Goal: Task Accomplishment & Management: Complete application form

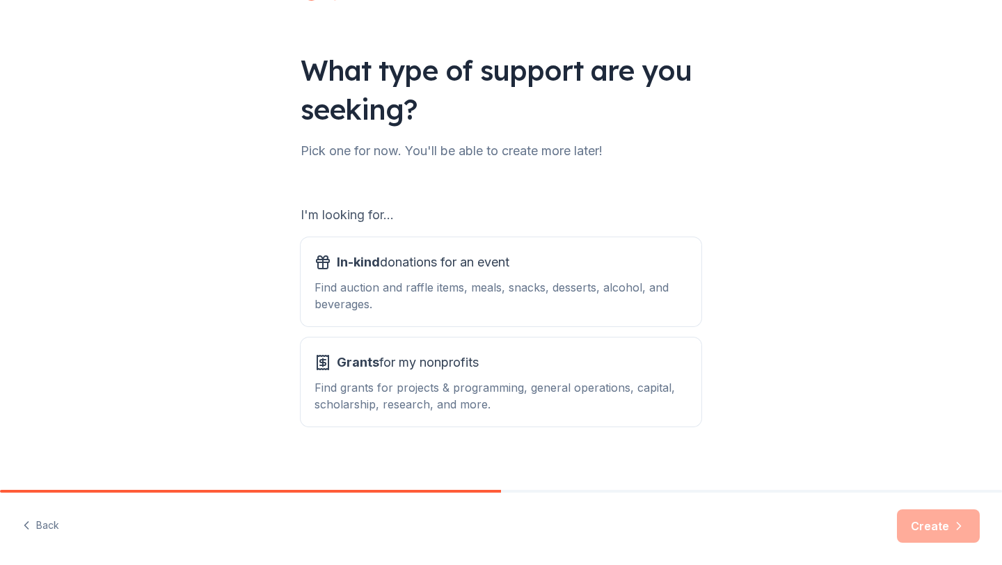
scroll to position [72, 0]
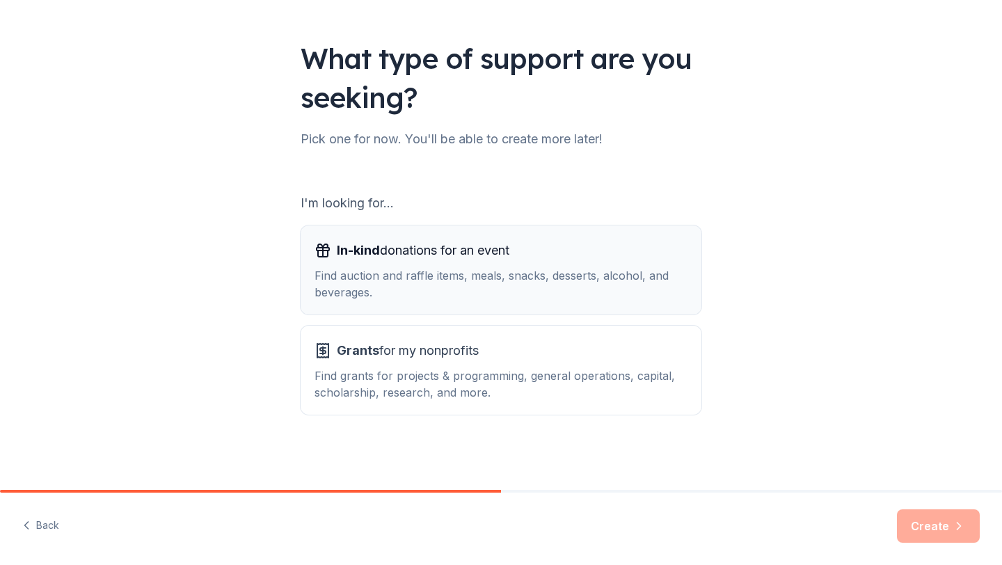
click at [492, 267] on div "Find auction and raffle items, meals, snacks, desserts, alcohol, and beverages." at bounding box center [501, 283] width 373 height 33
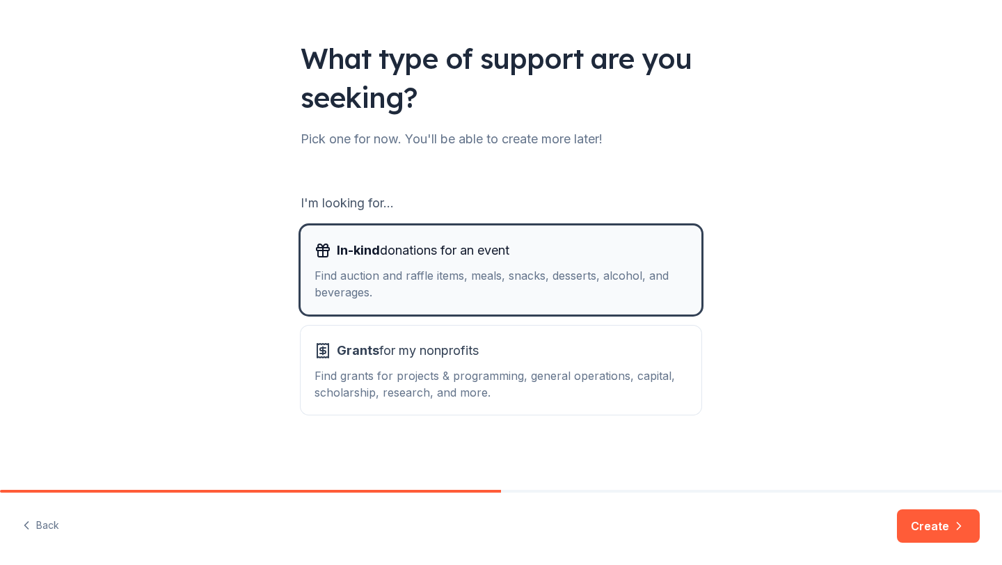
click at [492, 268] on div "Find auction and raffle items, meals, snacks, desserts, alcohol, and beverages." at bounding box center [501, 283] width 373 height 33
click at [623, 374] on div "Find grants for projects & programming, general operations, capital, scholarshi…" at bounding box center [501, 383] width 373 height 33
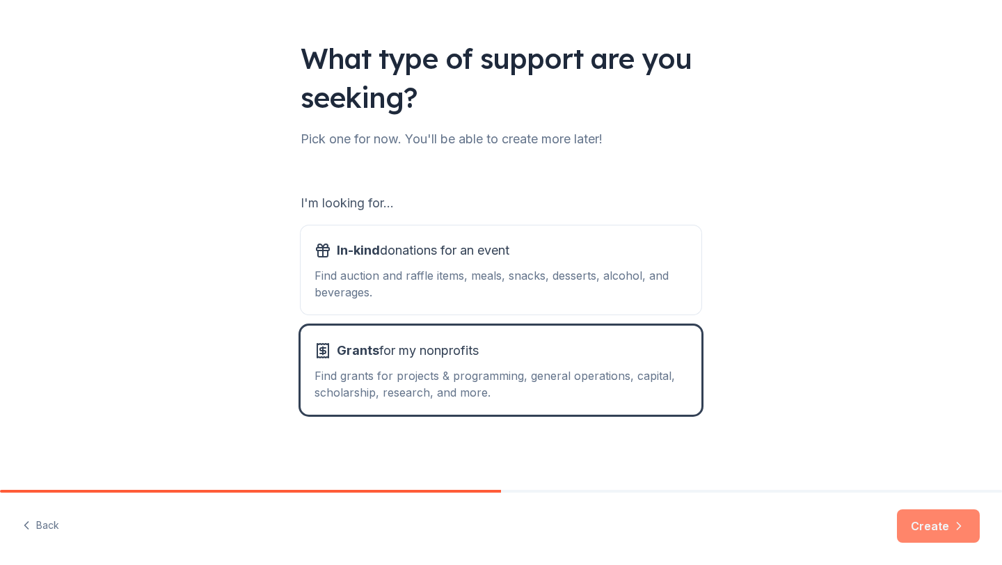
click at [937, 526] on button "Create" at bounding box center [938, 525] width 83 height 33
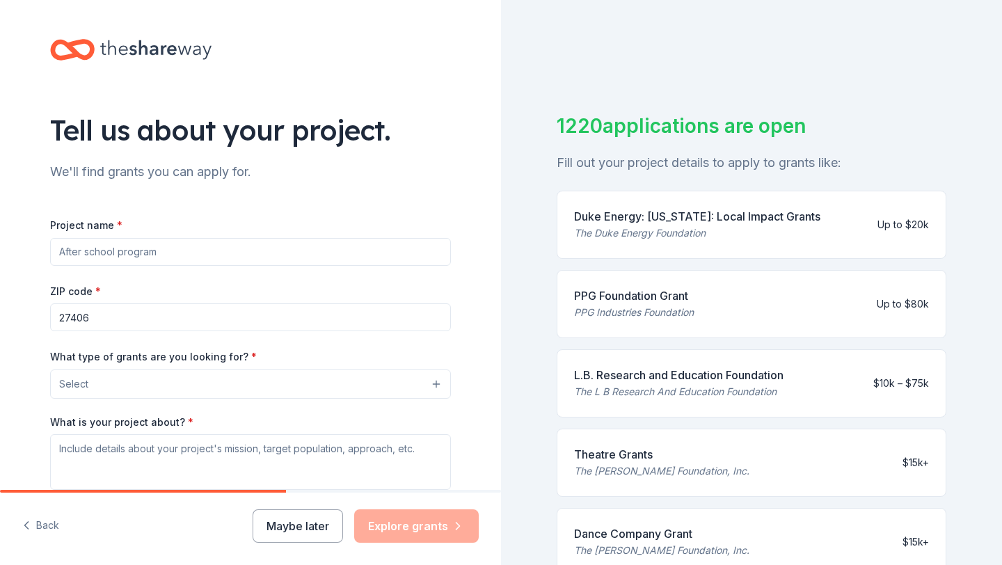
click at [395, 258] on input "Project name *" at bounding box center [250, 252] width 401 height 28
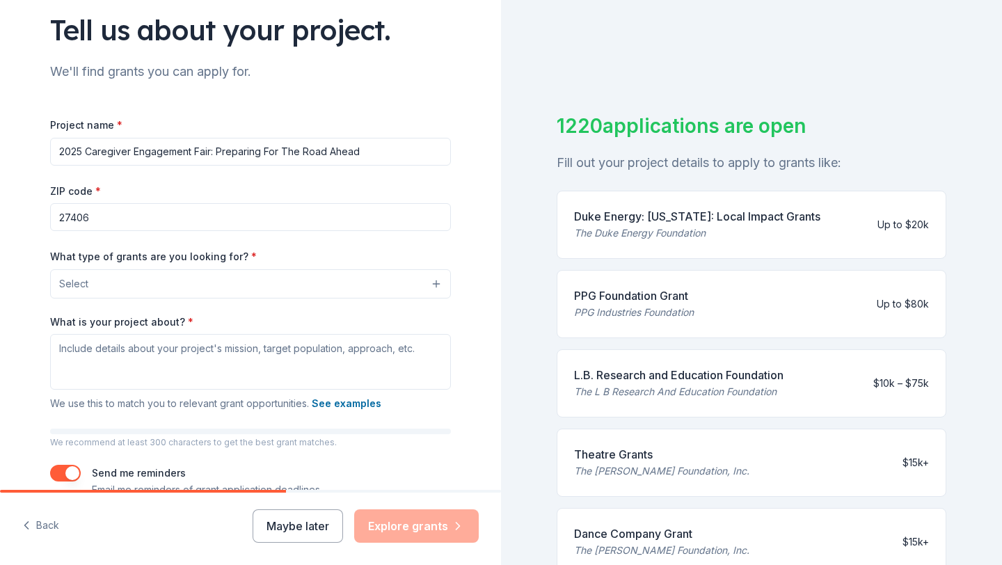
scroll to position [124, 0]
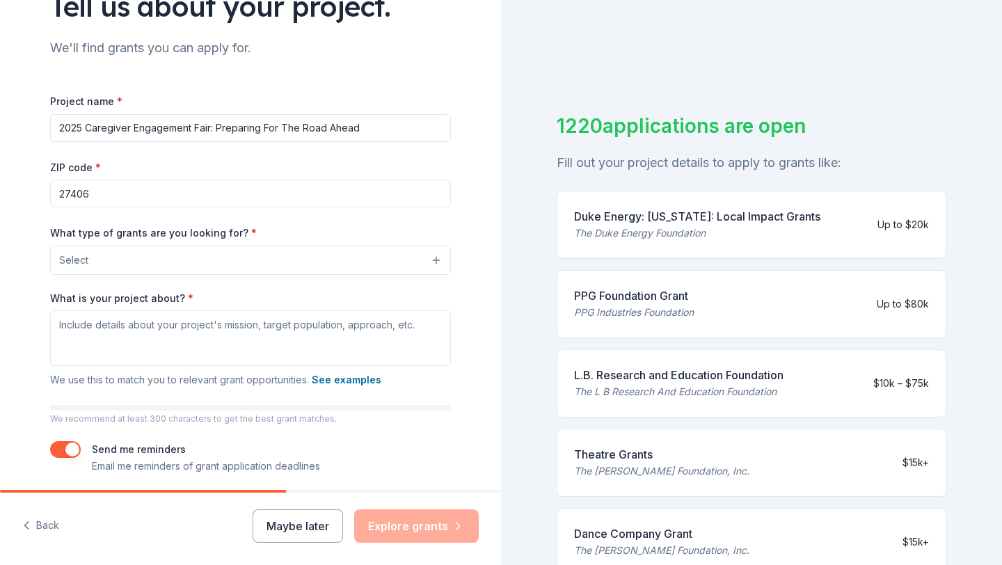
type input "2025 Caregiver Engagement Fair: Preparing For The Road Ahead"
click at [372, 265] on button "Select" at bounding box center [250, 260] width 401 height 29
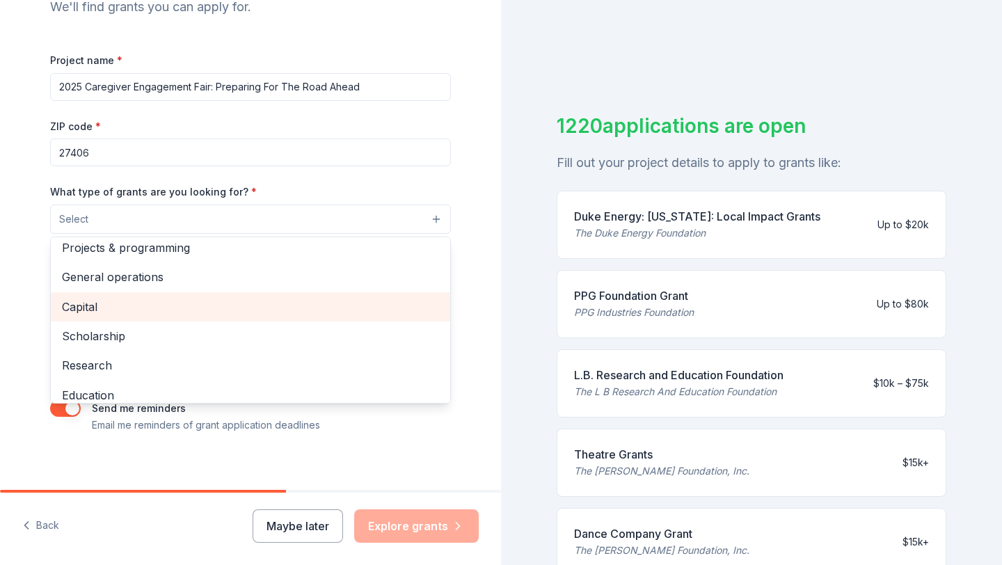
scroll to position [0, 0]
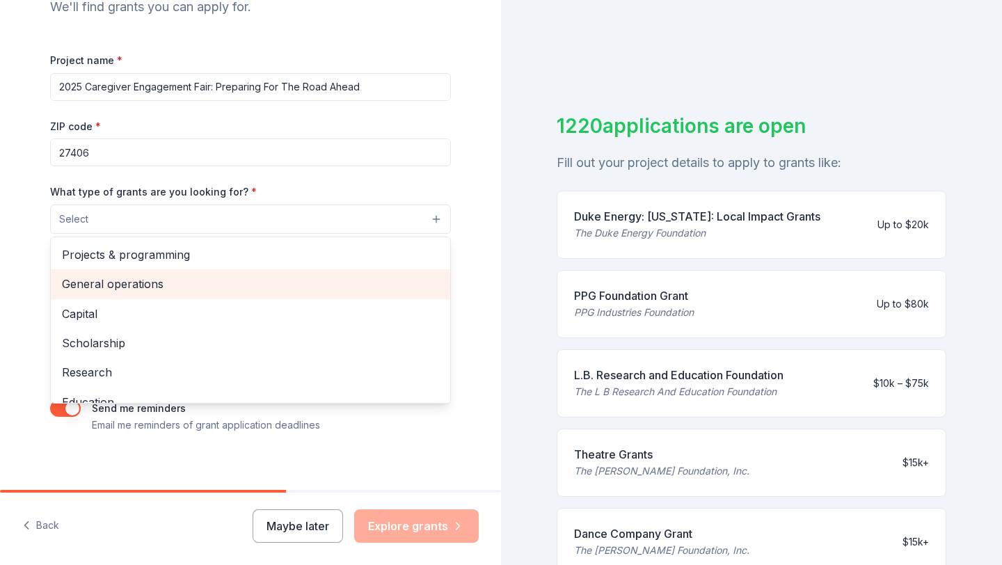
click at [245, 277] on span "General operations" at bounding box center [250, 284] width 377 height 18
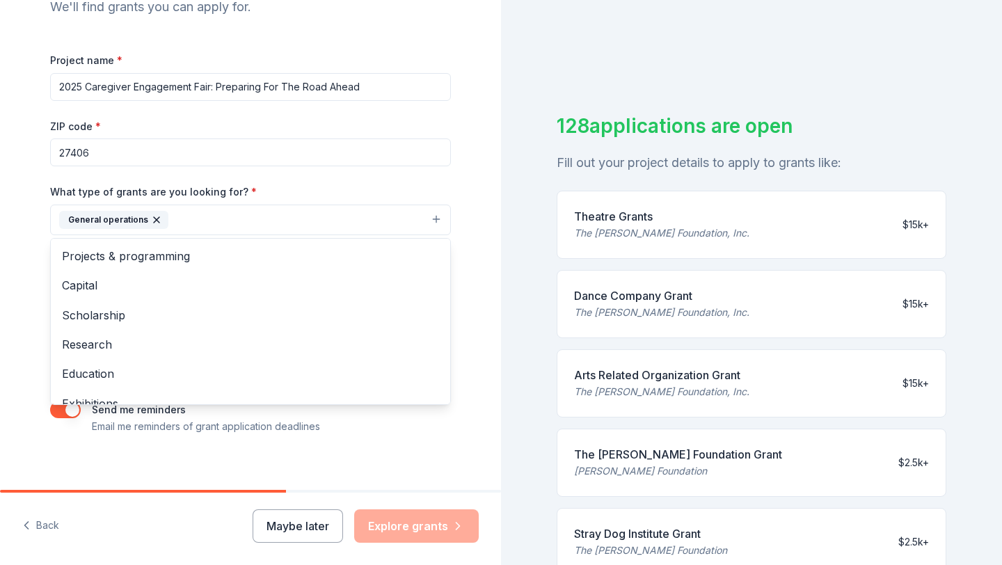
click at [366, 180] on div "Project name * 2025 Caregiver Engagement Fair: Preparing For The Road Ahead ZIP…" at bounding box center [250, 242] width 401 height 383
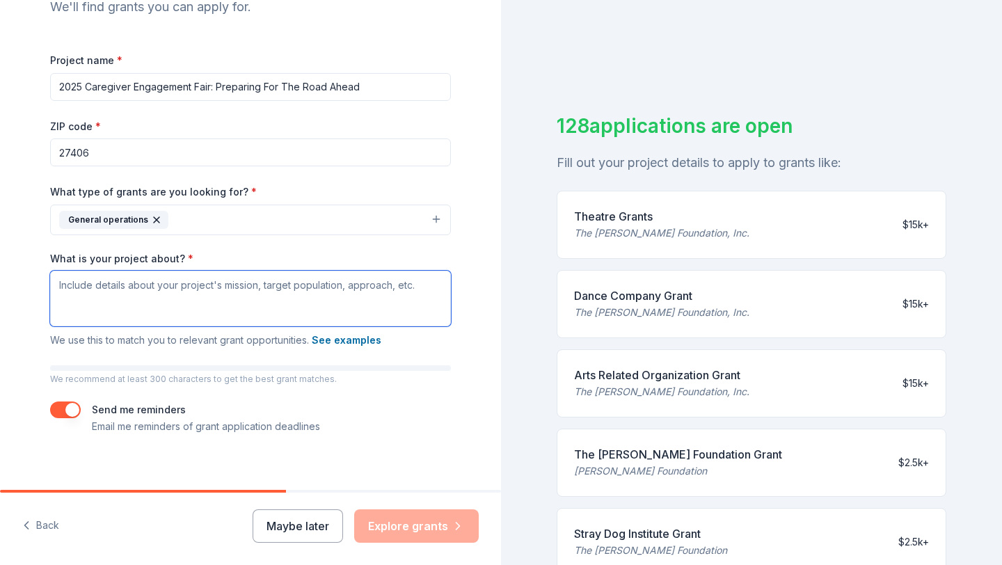
click at [385, 300] on textarea "What is your project about? *" at bounding box center [250, 299] width 401 height 56
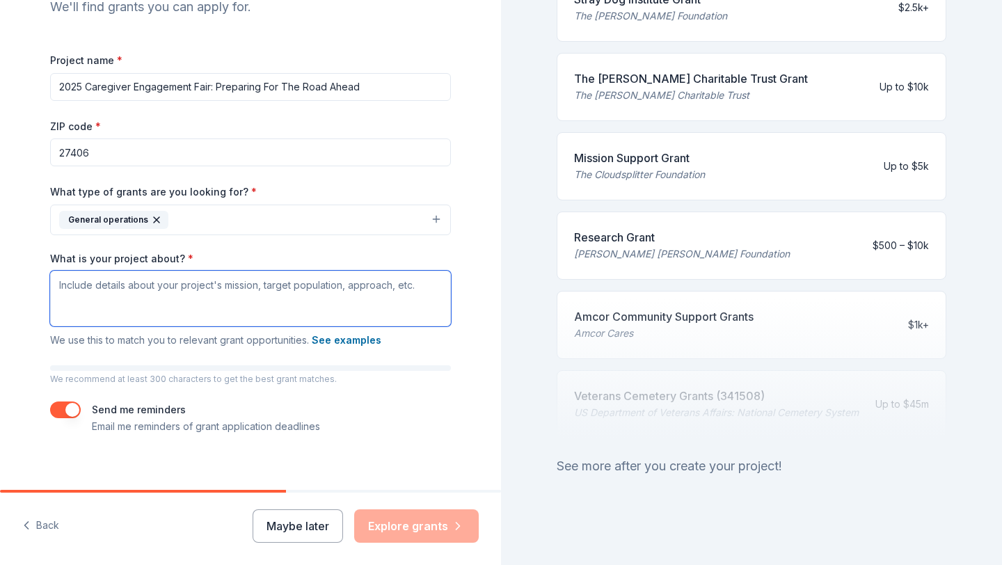
scroll to position [536, 0]
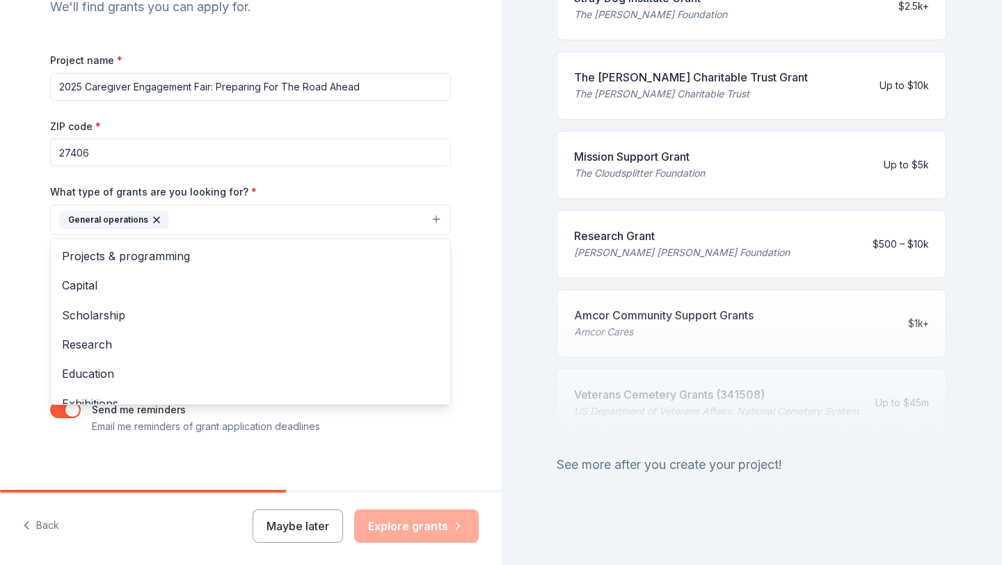
click at [351, 214] on button "General operations" at bounding box center [250, 220] width 401 height 31
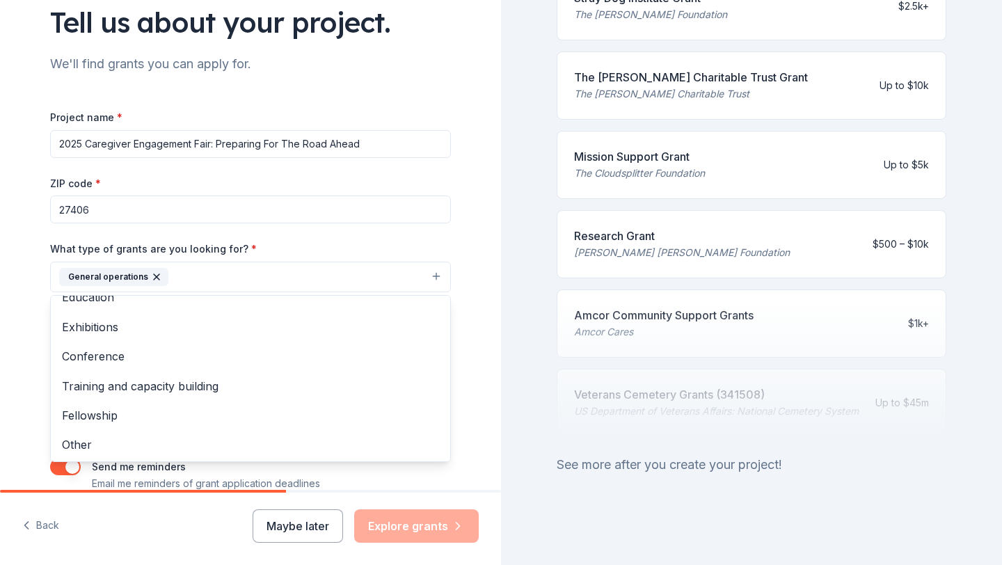
scroll to position [133, 0]
click at [476, 352] on div "Tell us about your project. We'll find grants you can apply for. Project name *…" at bounding box center [250, 225] width 501 height 667
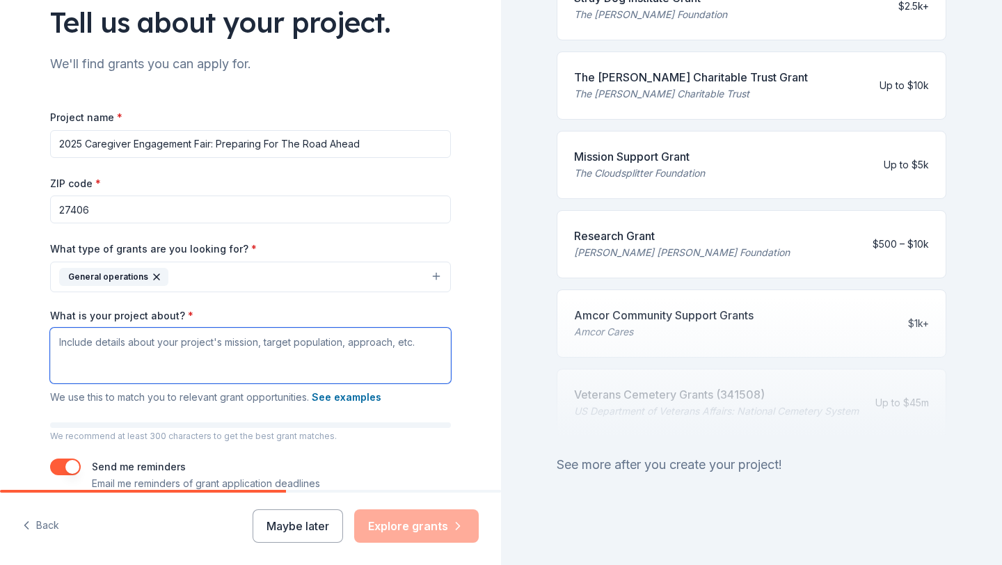
click at [70, 344] on textarea "What is your project about? *" at bounding box center [250, 356] width 401 height 56
paste textarea "Loremipsu Dolorsi, Ame. con adipiscinge se d 216(e)(1) tem-incidi utlaboreetdo …"
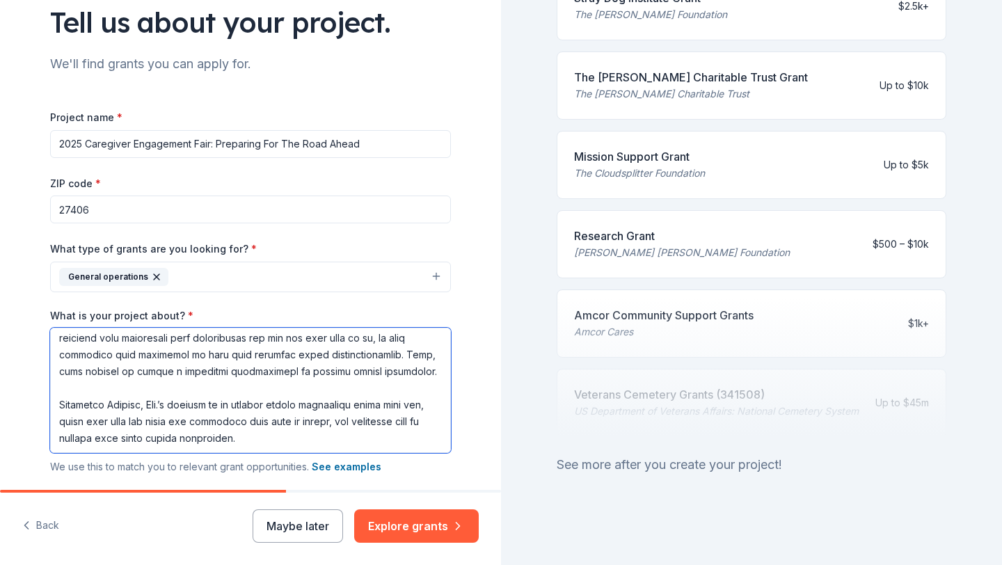
scroll to position [0, 0]
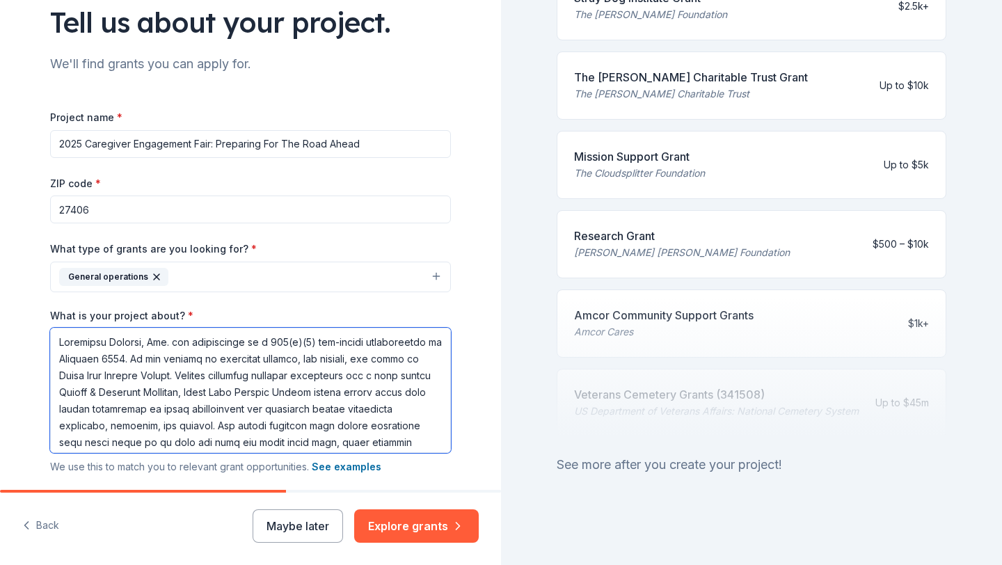
click at [60, 340] on textarea "What is your project about? *" at bounding box center [250, 390] width 401 height 125
paste textarea "We are asking Labcorp Charitable Foundation to be one of our sponsors for our 2…"
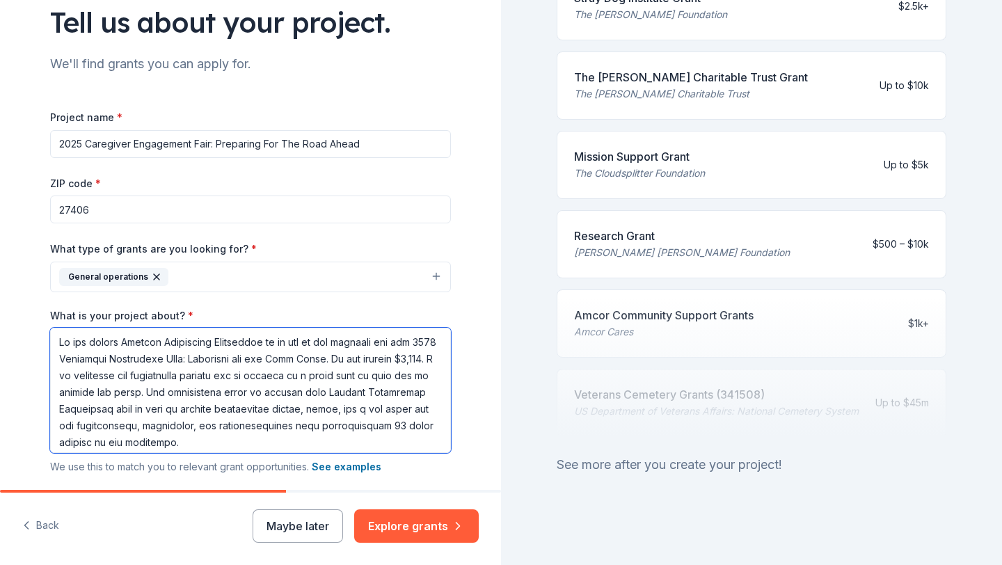
drag, startPoint x: 428, startPoint y: 342, endPoint x: 96, endPoint y: 340, distance: 332.0
click at [96, 340] on textarea "What is your project about? *" at bounding box center [250, 390] width 401 height 125
click at [312, 361] on textarea "What is your project about? *" at bounding box center [250, 390] width 401 height 125
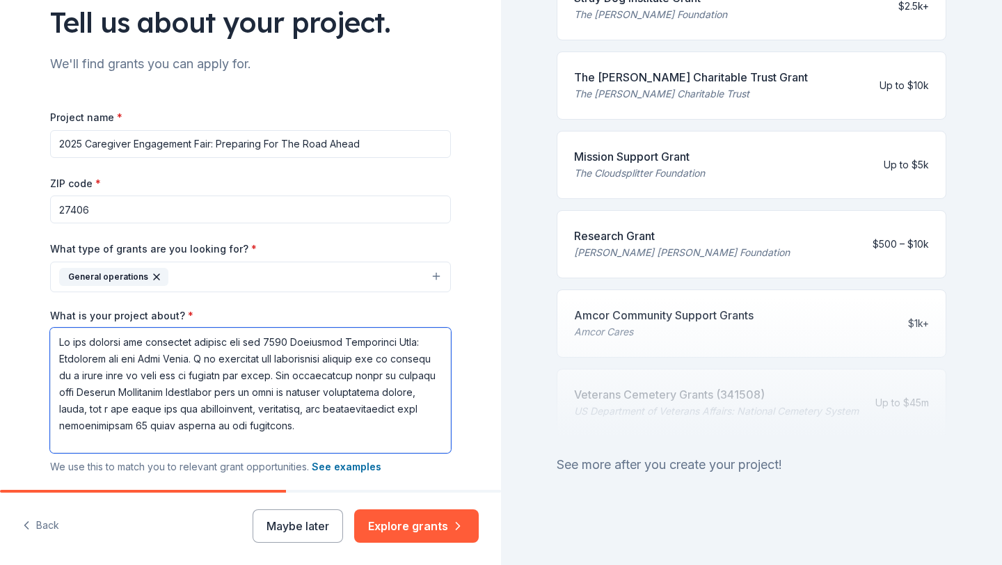
drag, startPoint x: 319, startPoint y: 377, endPoint x: 202, endPoint y: 355, distance: 119.0
click at [202, 355] on textarea "What is your project about? *" at bounding box center [250, 390] width 401 height 125
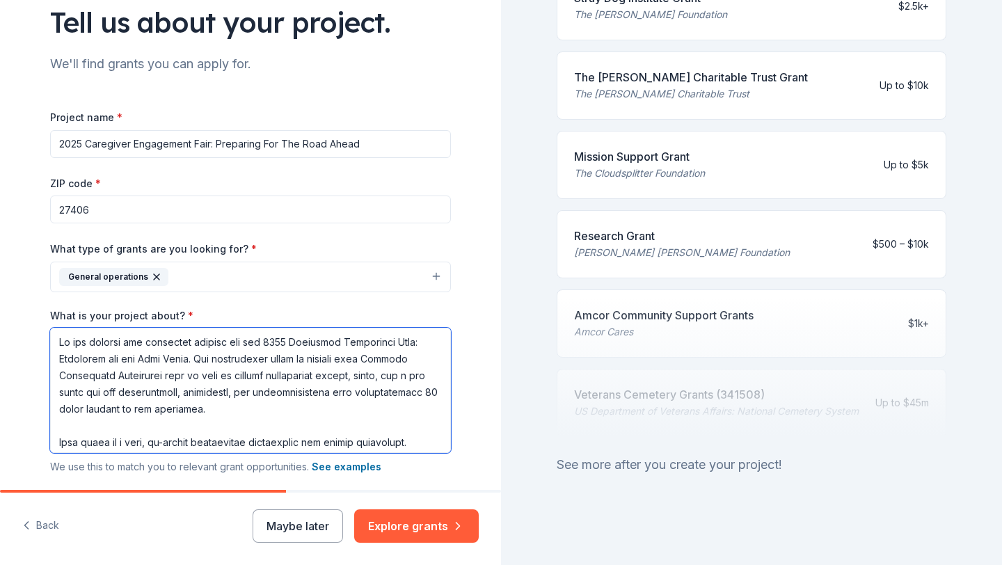
drag, startPoint x: 161, startPoint y: 379, endPoint x: 222, endPoint y: 352, distance: 67.0
click at [222, 352] on textarea "What is your project about? *" at bounding box center [250, 390] width 401 height 125
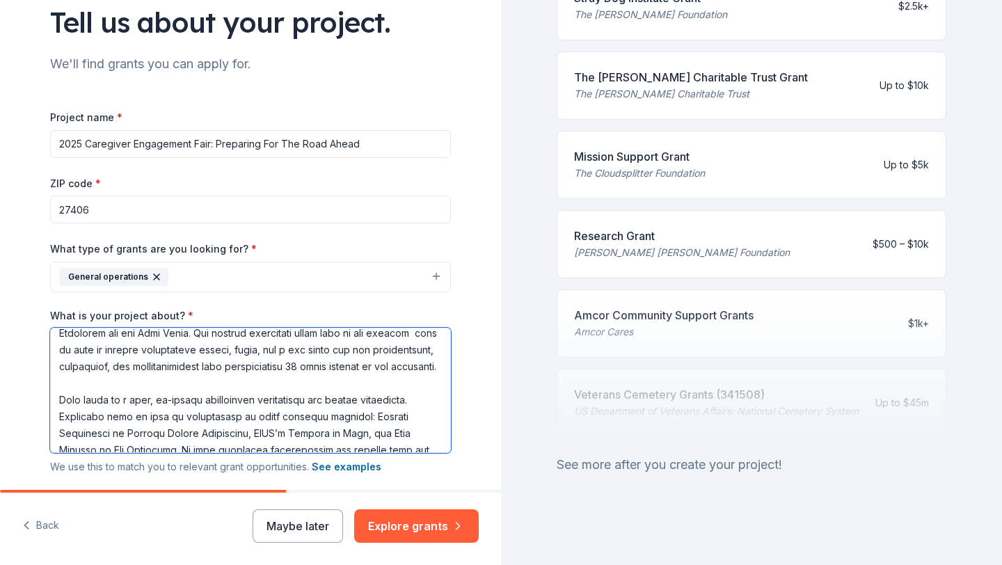
scroll to position [29, 0]
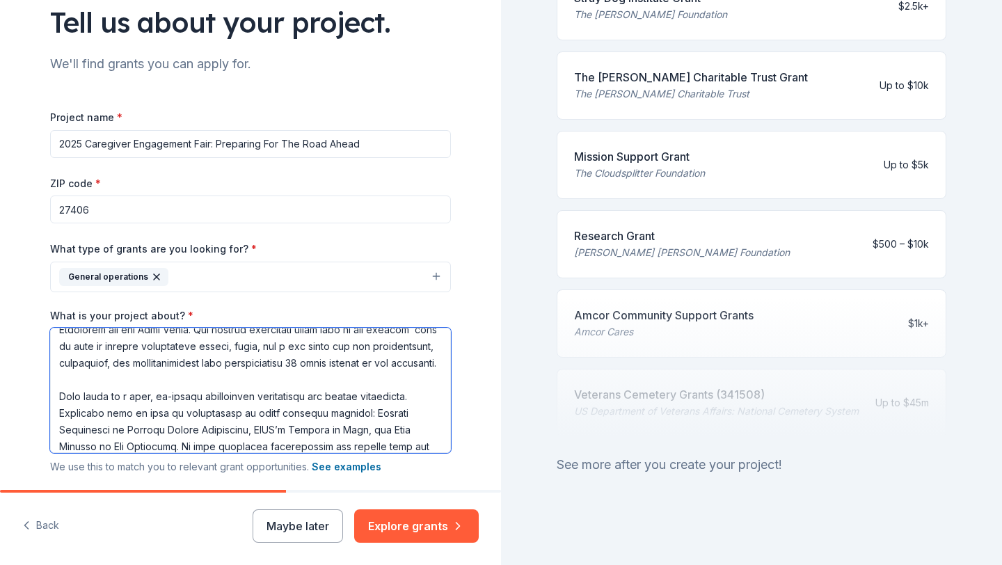
click at [67, 396] on textarea "What is your project about? *" at bounding box center [250, 390] width 401 height 125
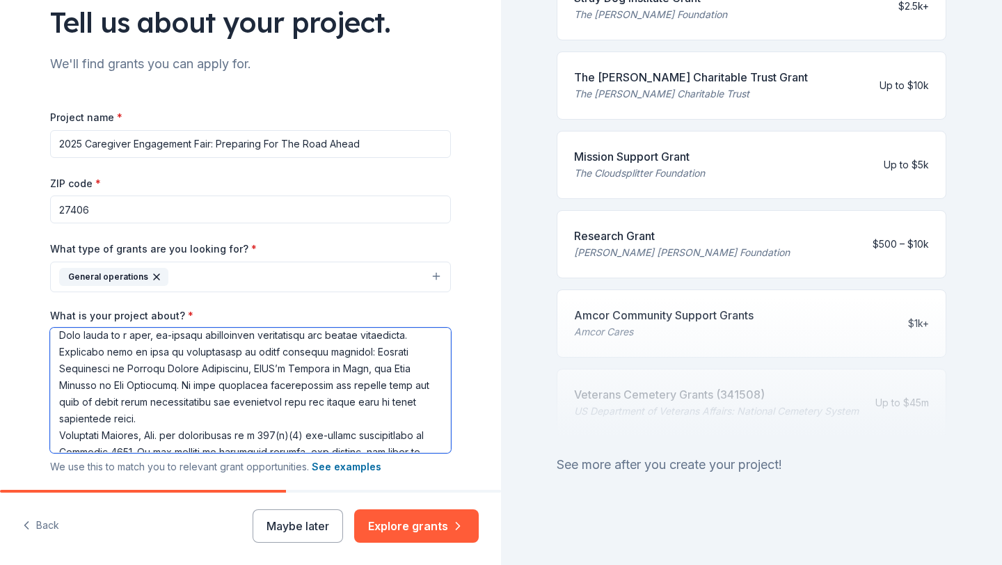
scroll to position [79, 0]
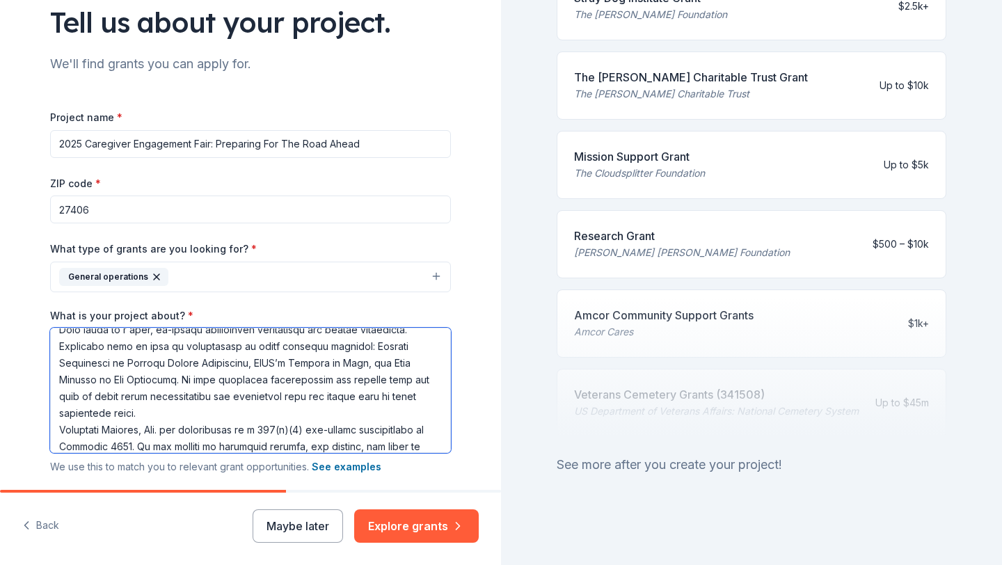
click at [59, 431] on textarea "What is your project about? *" at bounding box center [250, 390] width 401 height 125
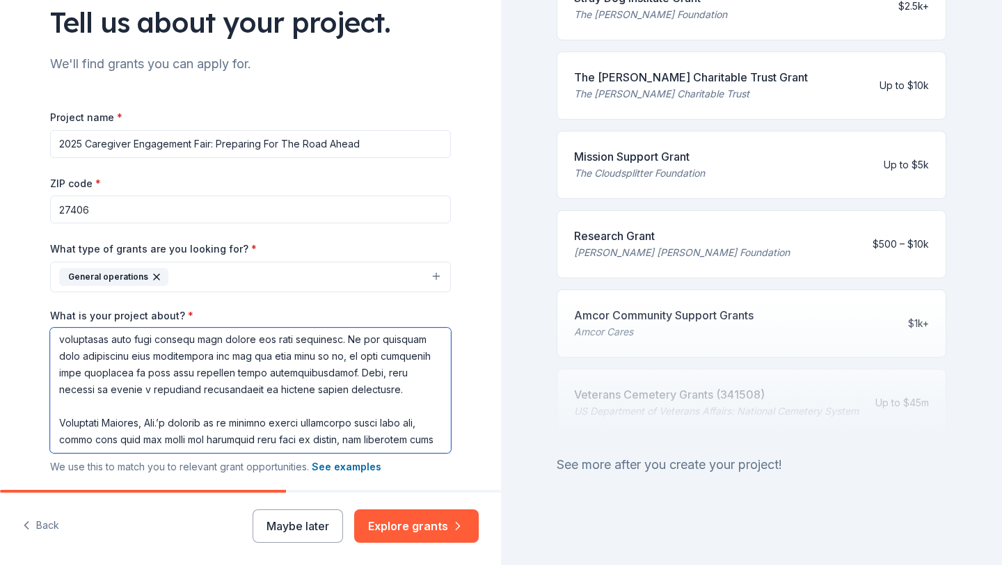
scroll to position [301, 0]
click at [68, 411] on textarea "What is your project about? *" at bounding box center [250, 390] width 401 height 125
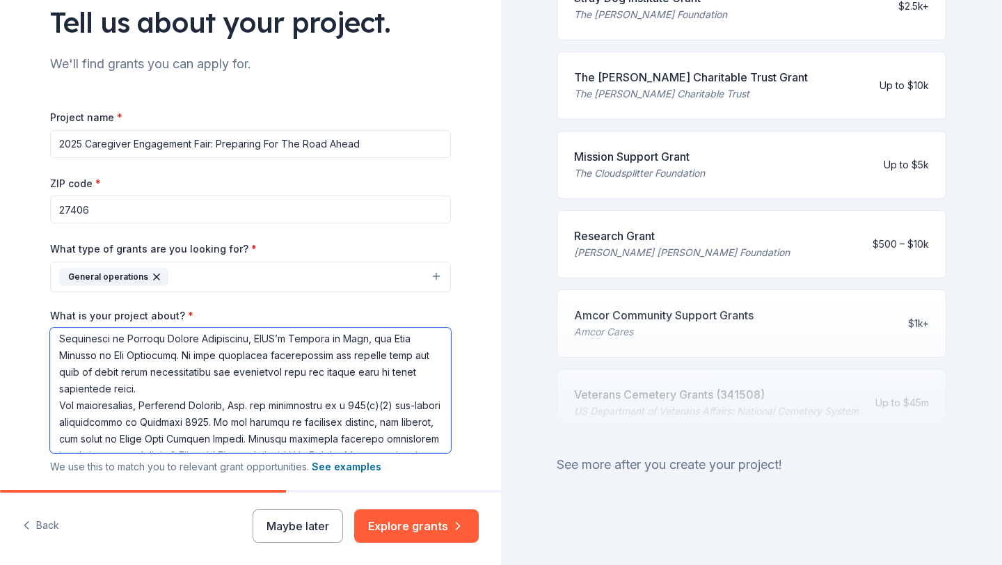
scroll to position [0, 0]
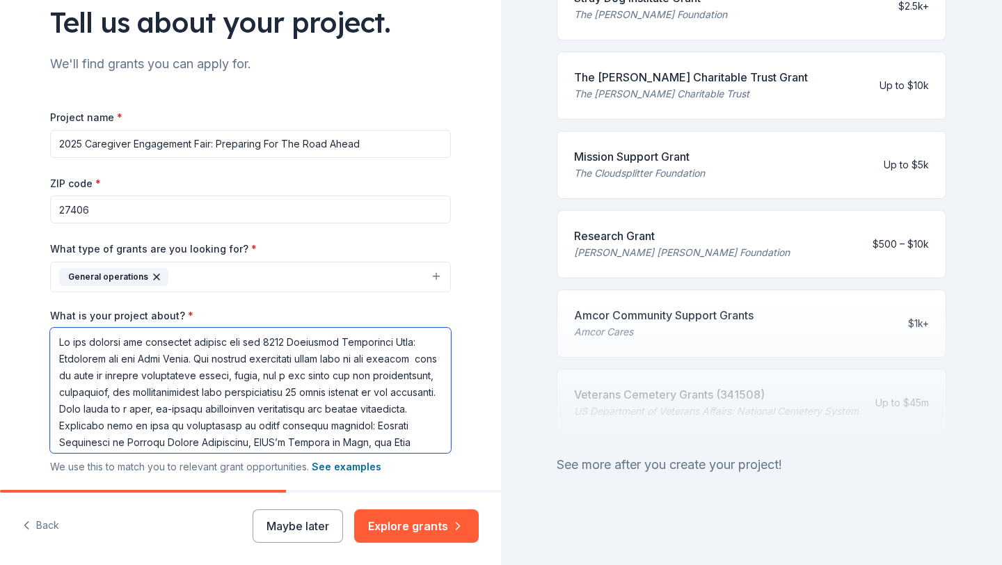
click at [154, 410] on textarea "What is your project about? *" at bounding box center [250, 390] width 401 height 125
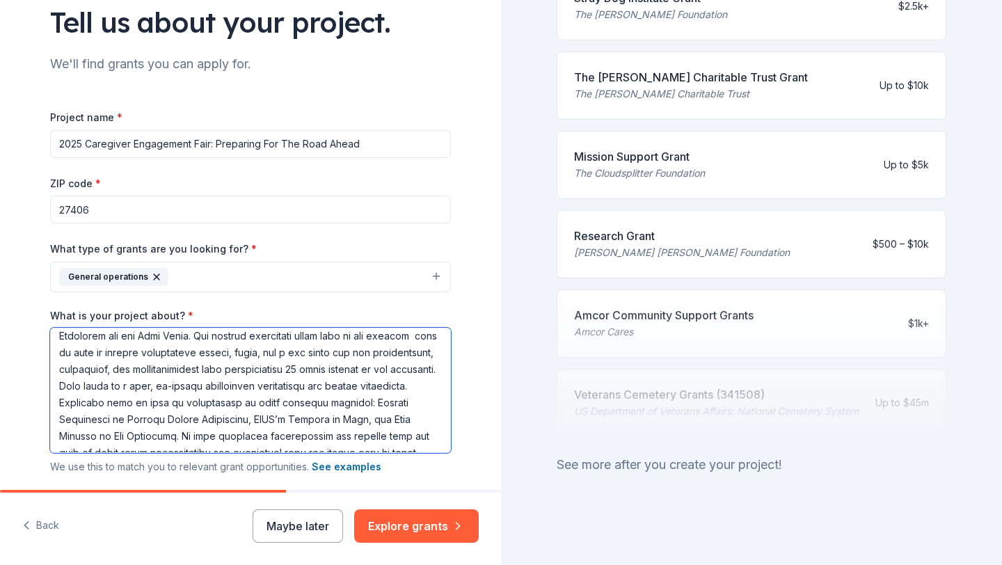
scroll to position [24, 0]
click at [407, 404] on textarea "What is your project about? *" at bounding box center [250, 390] width 401 height 125
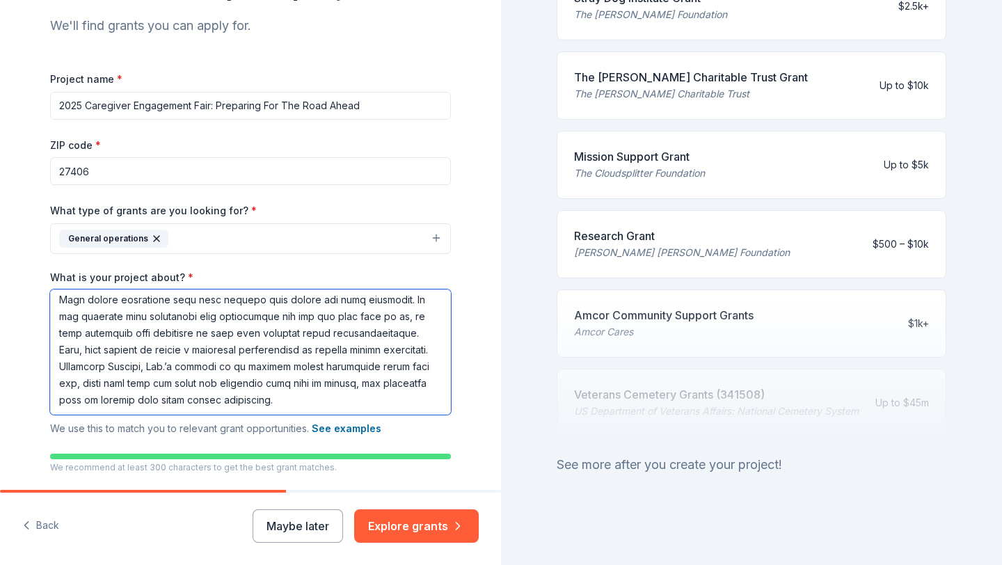
scroll to position [246, 0]
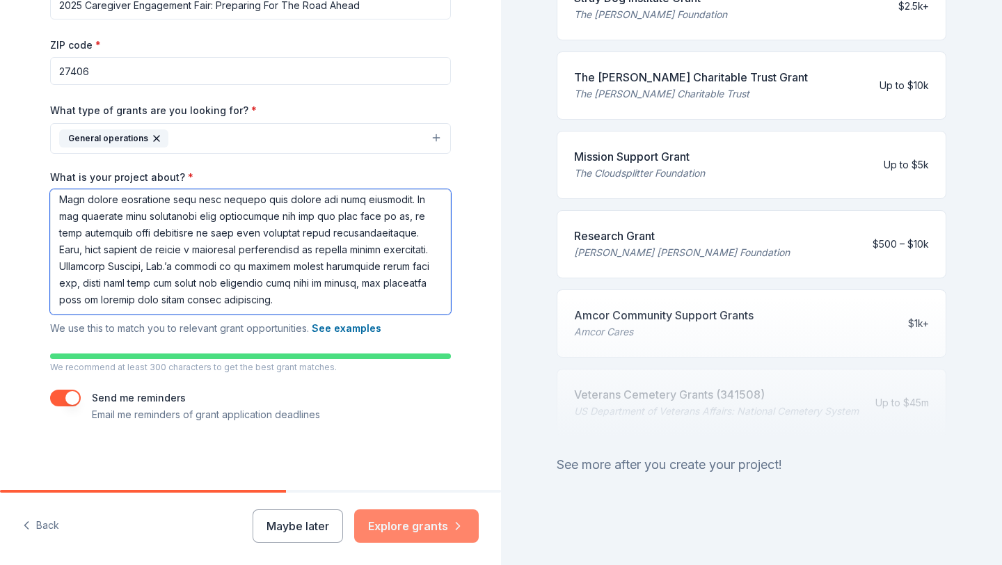
type textarea "Lo ips dolorsi ame consectet adipisc eli sed 9485 Doeiusmod Temporinci Utla: Et…"
click at [411, 524] on button "Explore grants" at bounding box center [416, 525] width 125 height 33
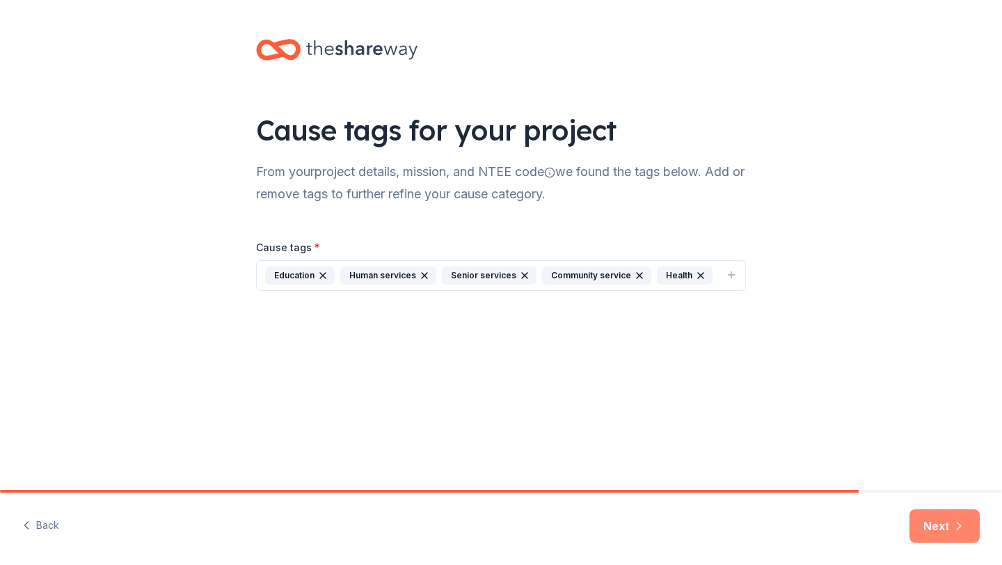
click at [943, 525] on button "Next" at bounding box center [945, 525] width 70 height 33
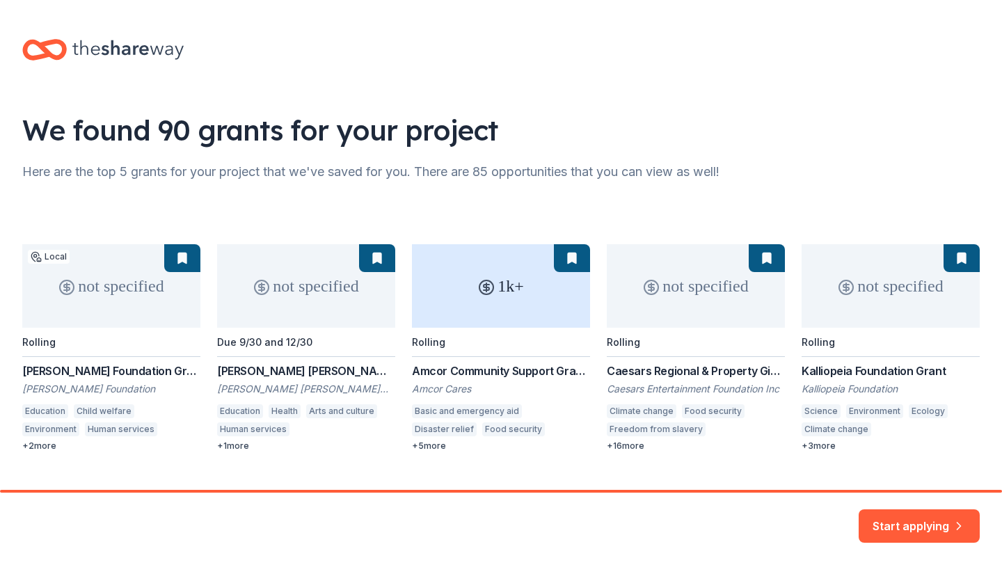
click at [328, 298] on div "not specified Local Rolling [PERSON_NAME] Foundation Grants [PERSON_NAME] Found…" at bounding box center [501, 347] width 958 height 207
click at [290, 366] on div "not specified Local Rolling [PERSON_NAME] Foundation Grants [PERSON_NAME] Found…" at bounding box center [501, 347] width 958 height 207
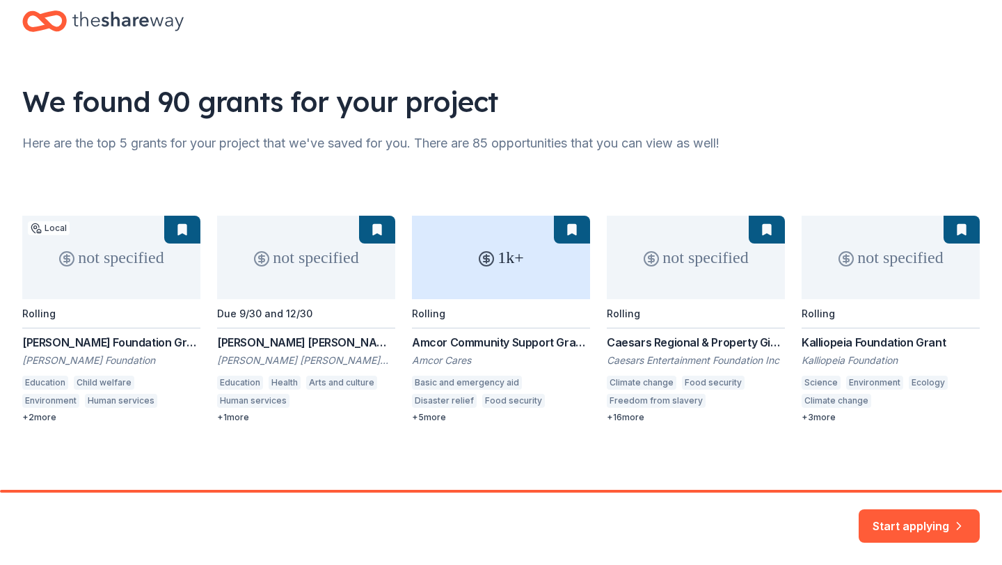
click at [42, 411] on div "not specified Local Rolling [PERSON_NAME] Foundation Grants [PERSON_NAME] Found…" at bounding box center [501, 319] width 958 height 207
click at [91, 387] on div "not specified Local Rolling [PERSON_NAME] Foundation Grants [PERSON_NAME] Found…" at bounding box center [501, 319] width 958 height 207
